Goal: Find specific page/section: Find specific page/section

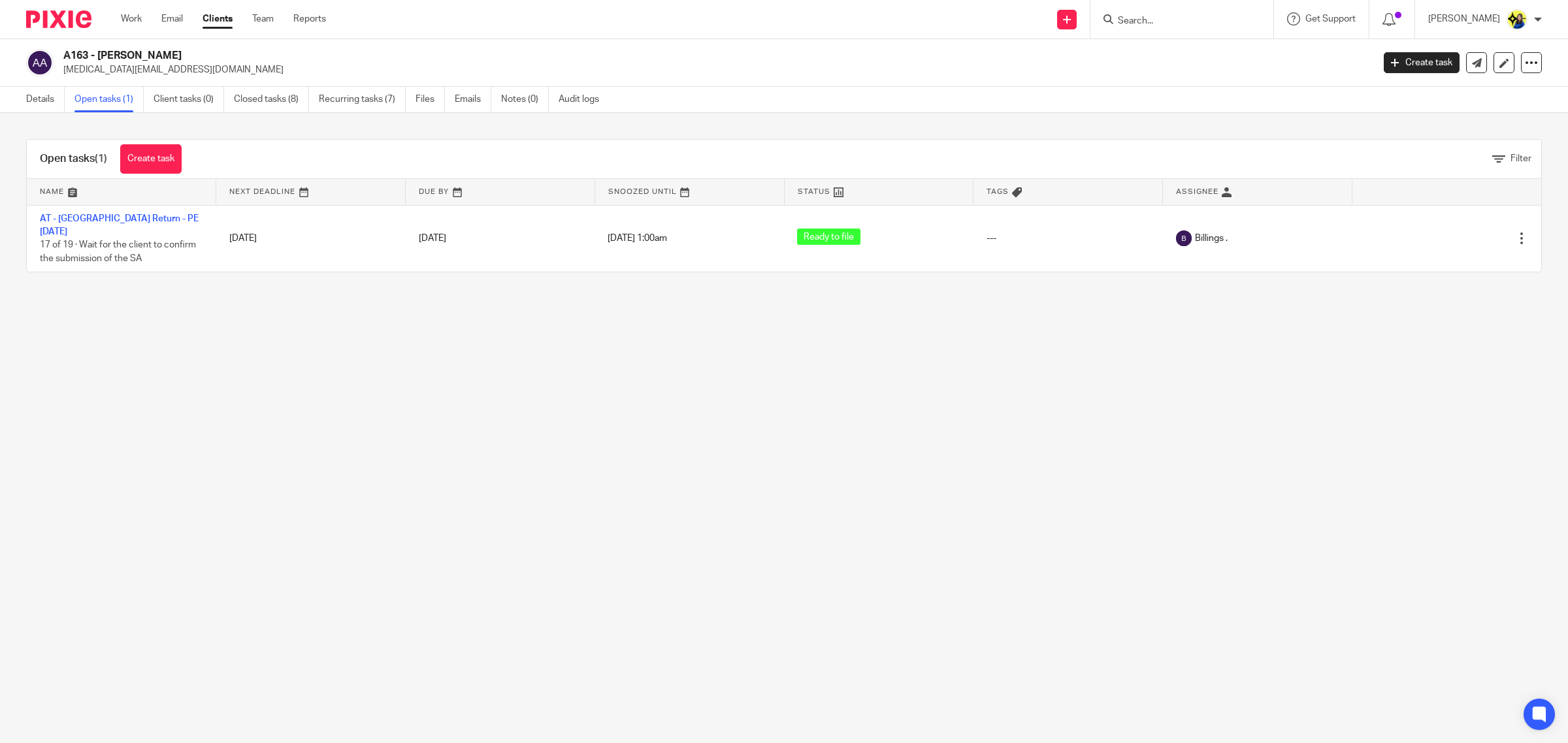
click at [1229, 23] on input "Search" at bounding box center [1174, 21] width 118 height 12
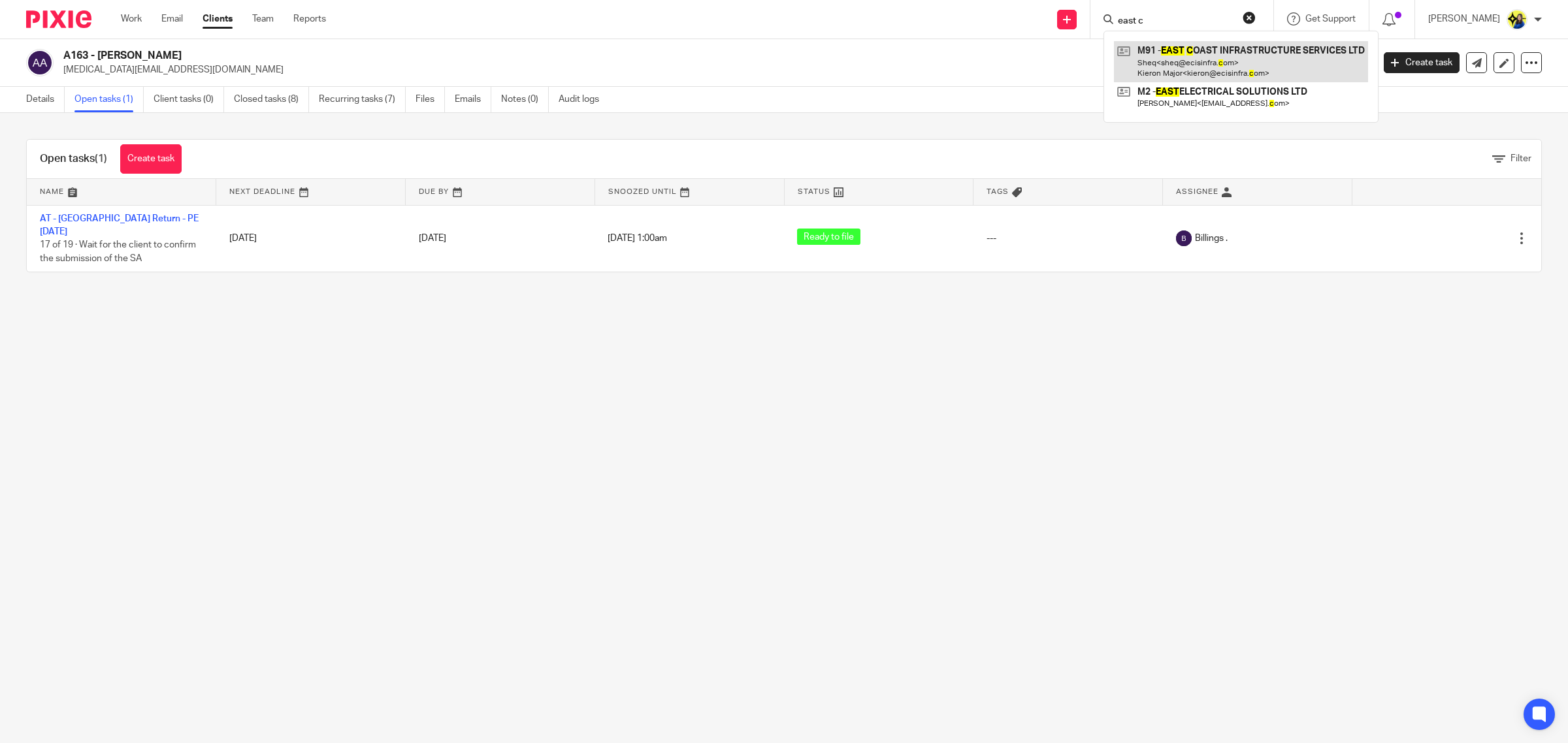
type input "east c"
click at [1222, 57] on link at bounding box center [1240, 61] width 254 height 40
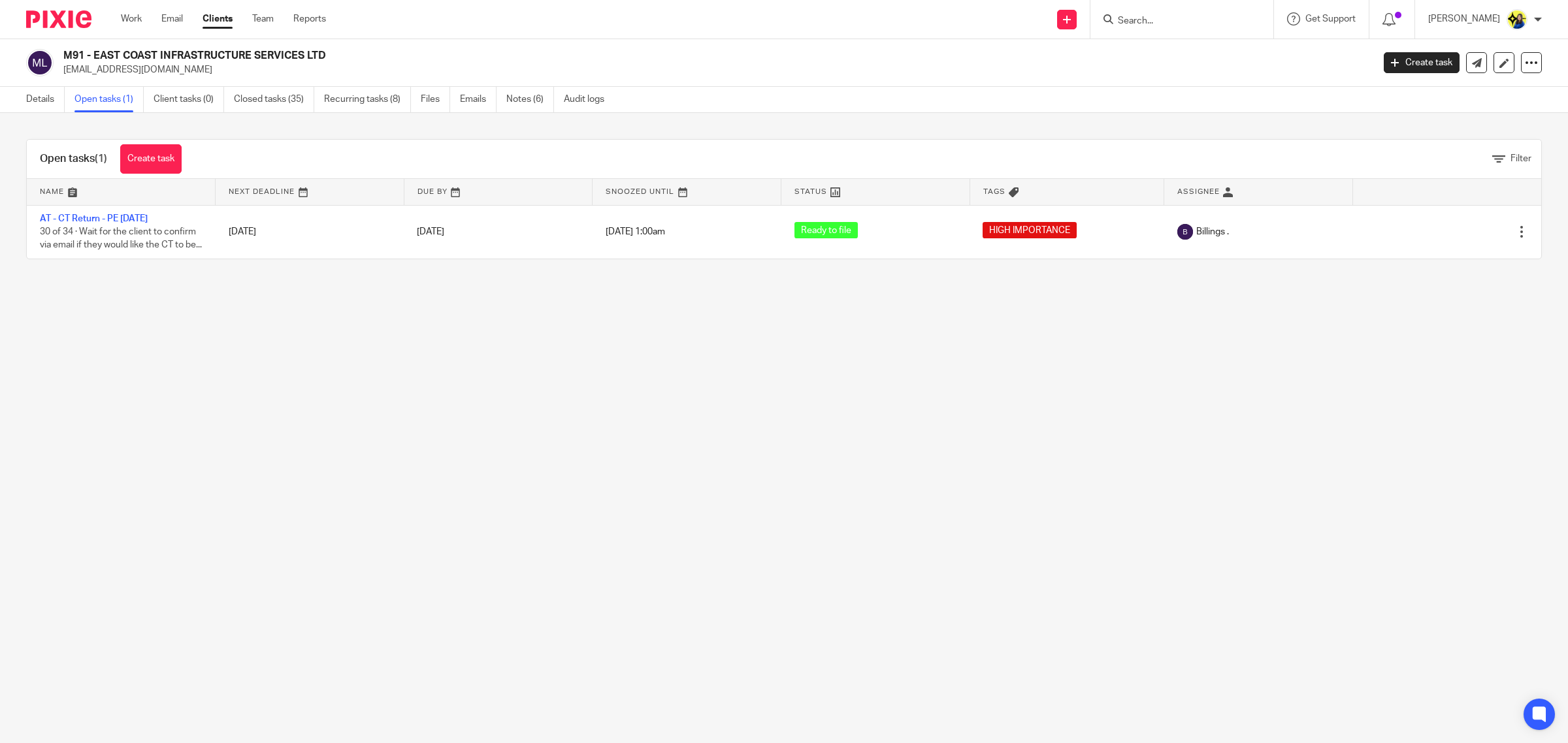
click at [197, 305] on main "M91 - EAST COAST INFRASTRUCTURE SERVICES LTD [EMAIL_ADDRESS][DOMAIN_NAME] Creat…" at bounding box center [784, 371] width 1568 height 743
click at [419, 432] on main "M91 - EAST COAST INFRASTRUCTURE SERVICES LTD [EMAIL_ADDRESS][DOMAIN_NAME] Creat…" at bounding box center [784, 371] width 1568 height 743
